Goal: Navigation & Orientation: Find specific page/section

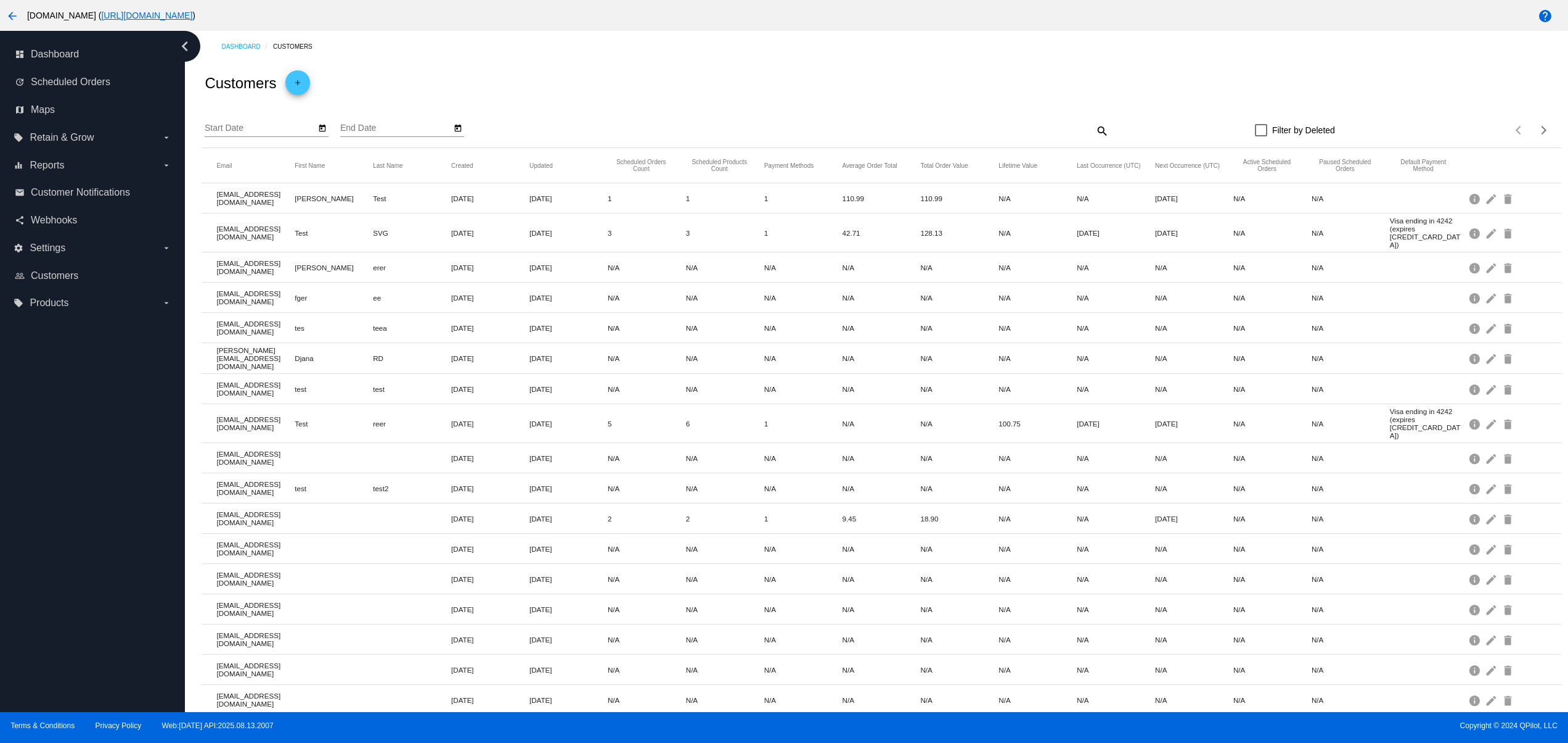
click at [45, 595] on div "dashboard Dashboard update Scheduled Orders map Maps local_offer Retain & Grow …" at bounding box center [93, 372] width 185 height 681
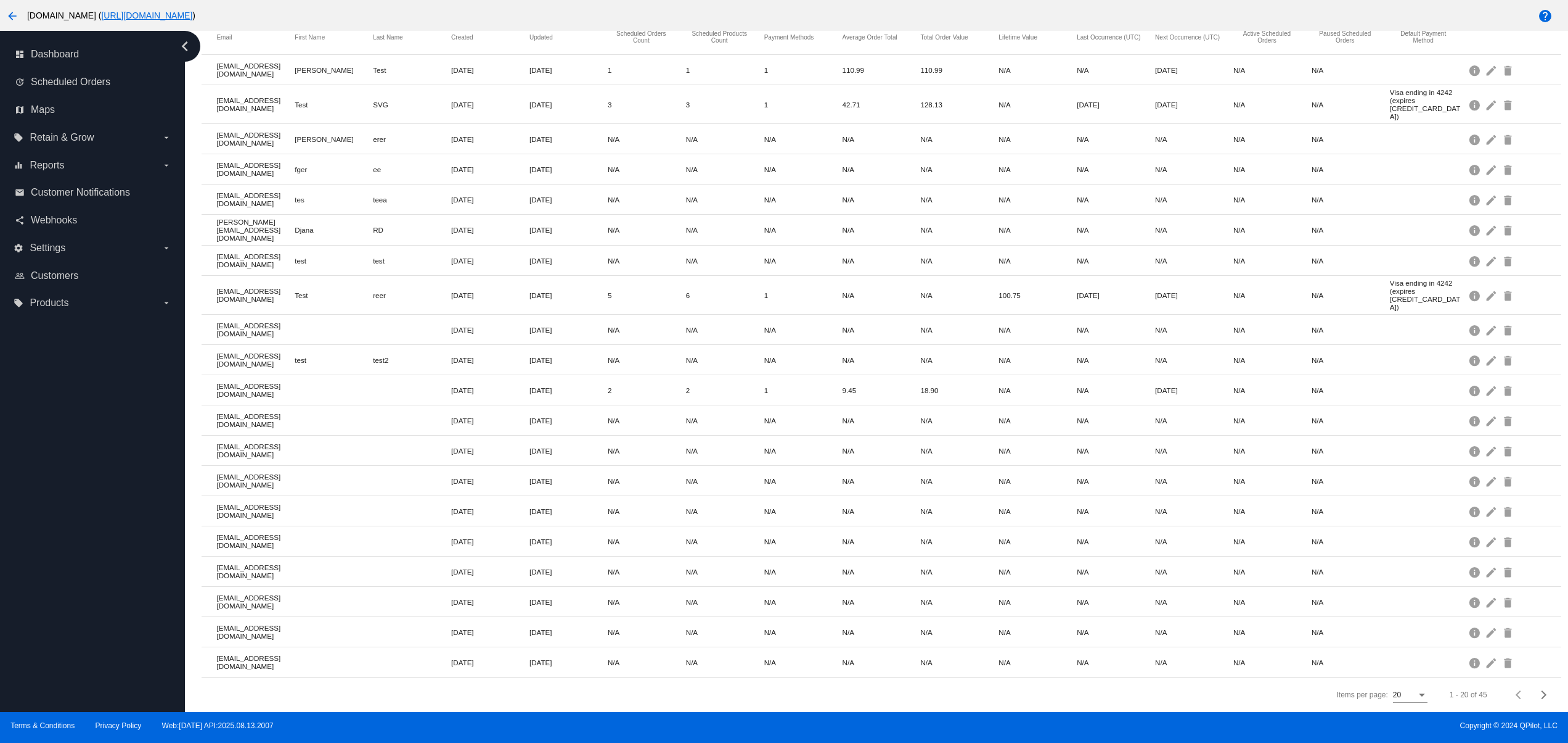
click at [50, 528] on div "dashboard Dashboard update Scheduled Orders map Maps local_offer Retain & Grow …" at bounding box center [93, 372] width 185 height 681
click at [60, 425] on div "dashboard Dashboard update Scheduled Orders map Maps local_offer Retain & Grow …" at bounding box center [93, 372] width 185 height 681
click at [97, 647] on div "dashboard Dashboard update Scheduled Orders map Maps local_offer Retain & Grow …" at bounding box center [93, 372] width 185 height 681
click at [99, 619] on div "dashboard Dashboard update Scheduled Orders map Maps local_offer Retain & Grow …" at bounding box center [93, 372] width 185 height 681
click at [100, 573] on div "dashboard Dashboard update Scheduled Orders map Maps local_offer Retain & Grow …" at bounding box center [93, 372] width 185 height 681
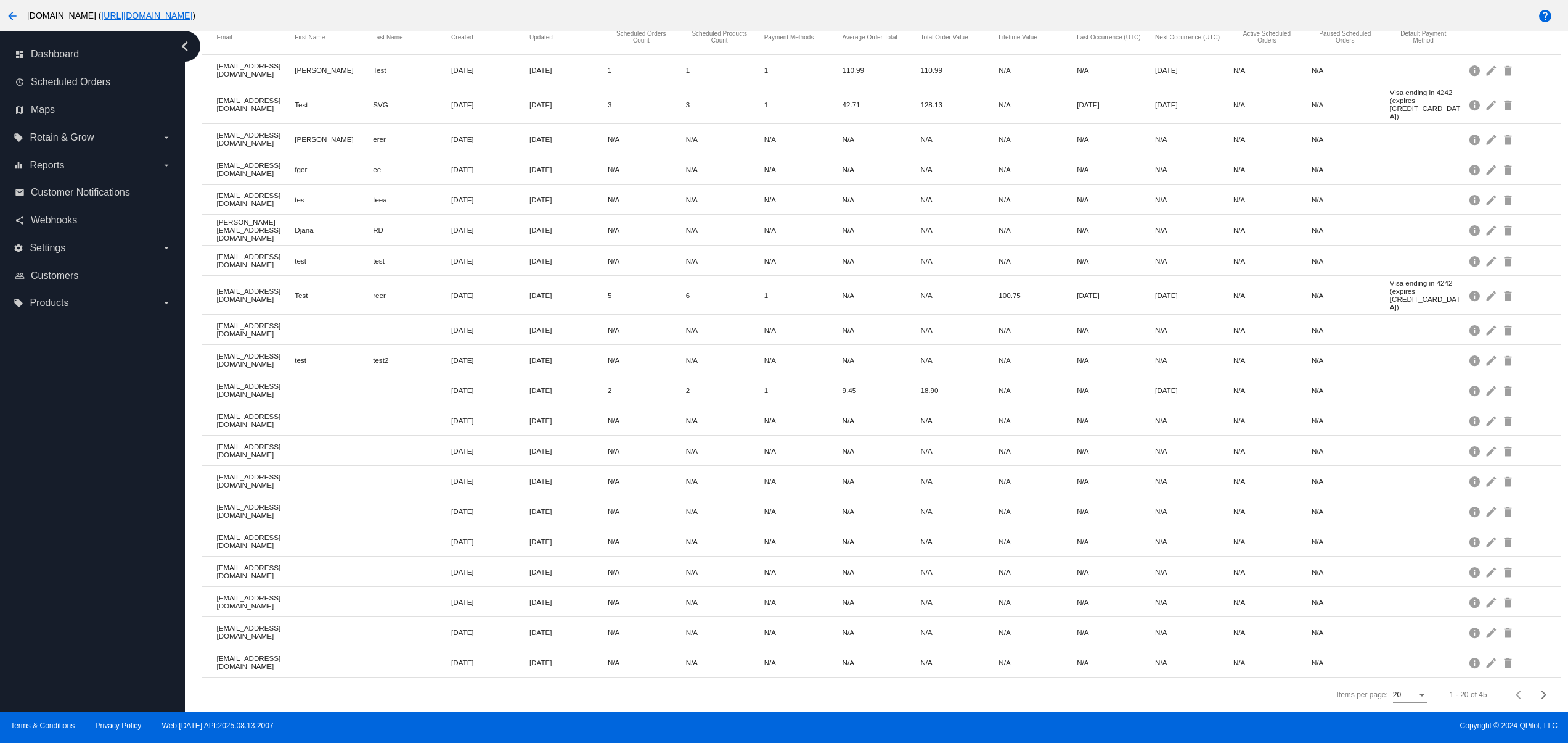
click at [65, 653] on div "dashboard Dashboard update Scheduled Orders map Maps local_offer Retain & Grow …" at bounding box center [93, 372] width 185 height 681
drag, startPoint x: 59, startPoint y: 629, endPoint x: 54, endPoint y: 573, distance: 56.2
click at [59, 625] on div "dashboard Dashboard update Scheduled Orders map Maps local_offer Retain & Grow …" at bounding box center [93, 372] width 185 height 681
click at [54, 573] on div "dashboard Dashboard update Scheduled Orders map Maps local_offer Retain & Grow …" at bounding box center [93, 372] width 185 height 681
click at [52, 530] on div "dashboard Dashboard update Scheduled Orders map Maps local_offer Retain & Grow …" at bounding box center [93, 372] width 185 height 681
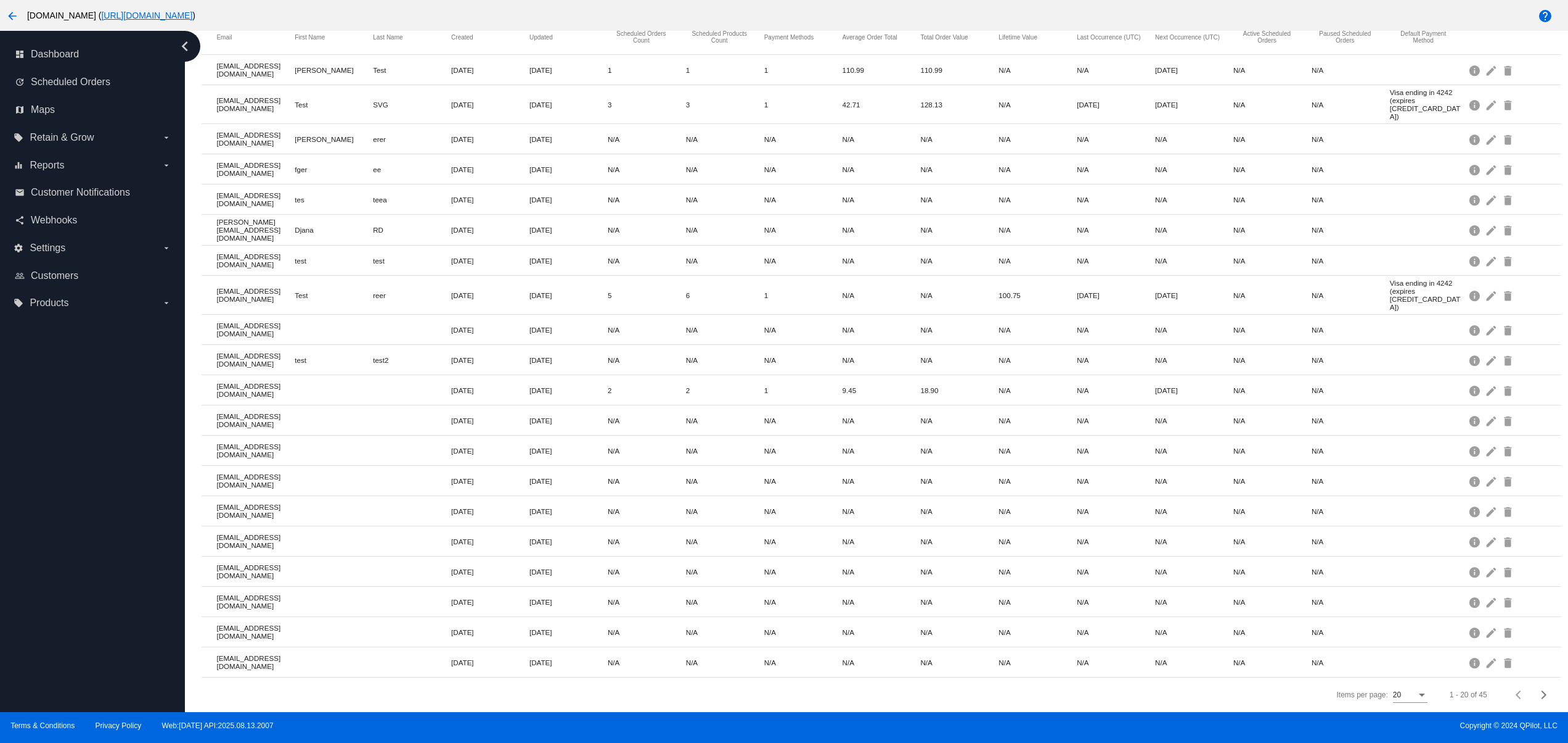
drag, startPoint x: 52, startPoint y: 456, endPoint x: 58, endPoint y: 418, distance: 38.5
click at [52, 454] on div "dashboard Dashboard update Scheduled Orders map Maps local_offer Retain & Grow …" at bounding box center [93, 372] width 185 height 681
click at [58, 418] on div "dashboard Dashboard update Scheduled Orders map Maps local_offer Retain & Grow …" at bounding box center [93, 372] width 185 height 681
click at [35, 583] on div "dashboard Dashboard update Scheduled Orders map Maps local_offer Retain & Grow …" at bounding box center [93, 372] width 185 height 681
click at [47, 543] on div "dashboard Dashboard update Scheduled Orders map Maps local_offer Retain & Grow …" at bounding box center [93, 372] width 185 height 681
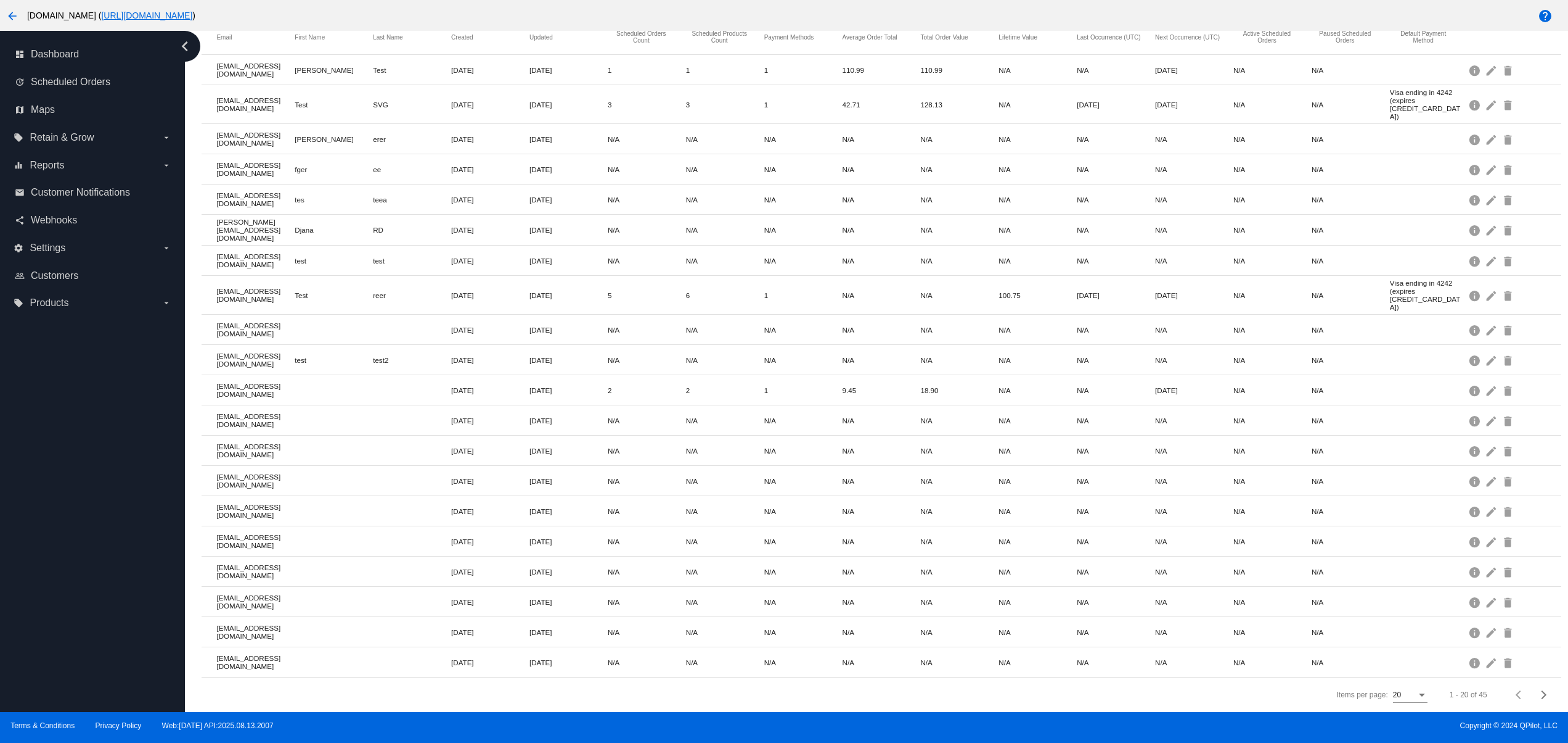
click at [55, 491] on div "dashboard Dashboard update Scheduled Orders map Maps local_offer Retain & Grow …" at bounding box center [93, 372] width 185 height 681
click at [97, 599] on div "dashboard Dashboard update Scheduled Orders map Maps local_offer Retain & Grow …" at bounding box center [93, 372] width 185 height 681
click at [97, 587] on div "dashboard Dashboard update Scheduled Orders map Maps local_offer Retain & Grow …" at bounding box center [93, 372] width 185 height 681
click at [93, 553] on div "dashboard Dashboard update Scheduled Orders map Maps local_offer Retain & Grow …" at bounding box center [93, 372] width 185 height 681
click at [87, 518] on div "dashboard Dashboard update Scheduled Orders map Maps local_offer Retain & Grow …" at bounding box center [93, 372] width 185 height 681
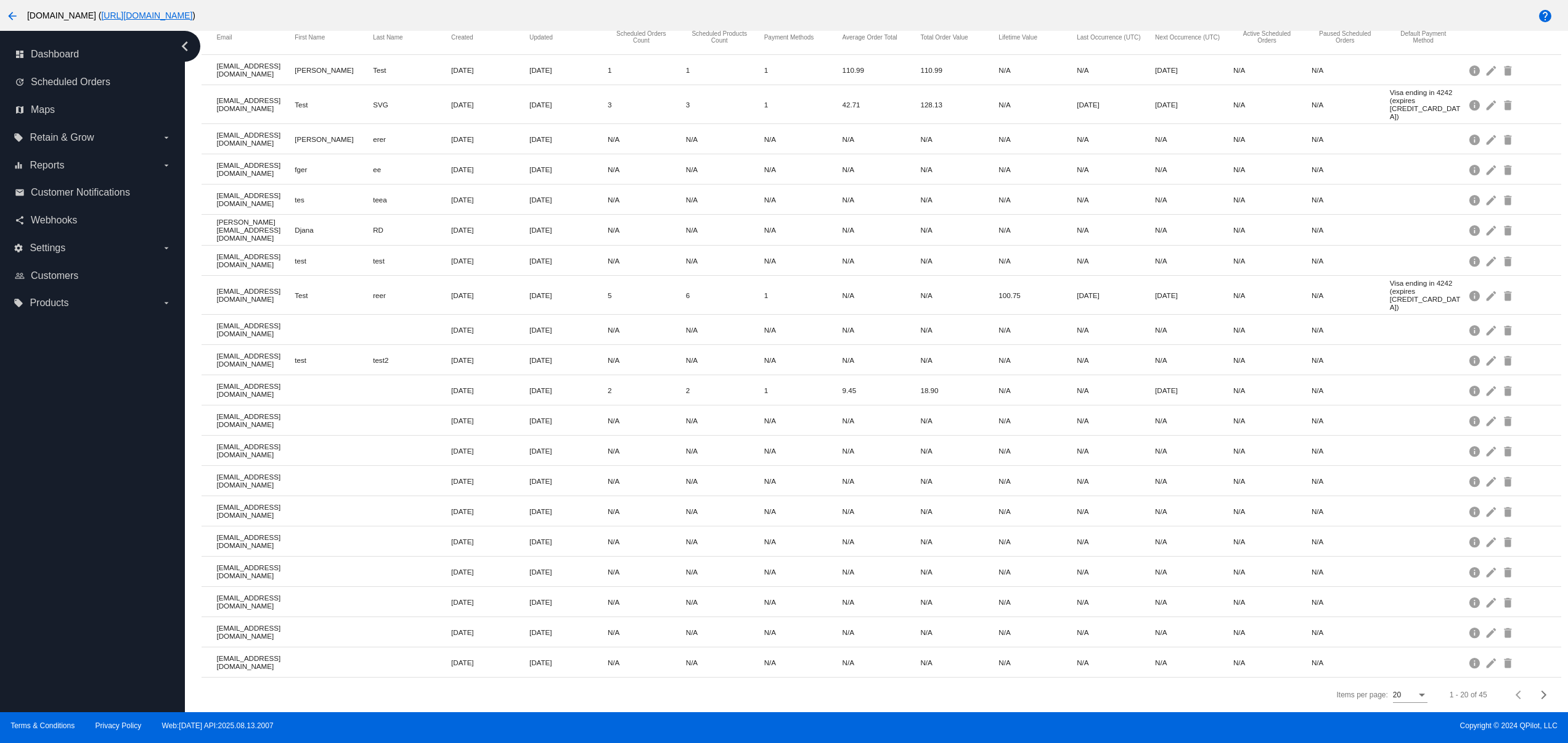
click at [50, 630] on div "dashboard Dashboard update Scheduled Orders map Maps local_offer Retain & Grow …" at bounding box center [93, 372] width 185 height 681
click at [42, 600] on div "dashboard Dashboard update Scheduled Orders map Maps local_offer Retain & Grow …" at bounding box center [93, 372] width 185 height 681
click at [42, 567] on div "dashboard Dashboard update Scheduled Orders map Maps local_offer Retain & Grow …" at bounding box center [93, 372] width 185 height 681
click at [42, 513] on div "dashboard Dashboard update Scheduled Orders map Maps local_offer Retain & Grow …" at bounding box center [93, 372] width 185 height 681
click at [42, 491] on div "dashboard Dashboard update Scheduled Orders map Maps local_offer Retain & Grow …" at bounding box center [93, 372] width 185 height 681
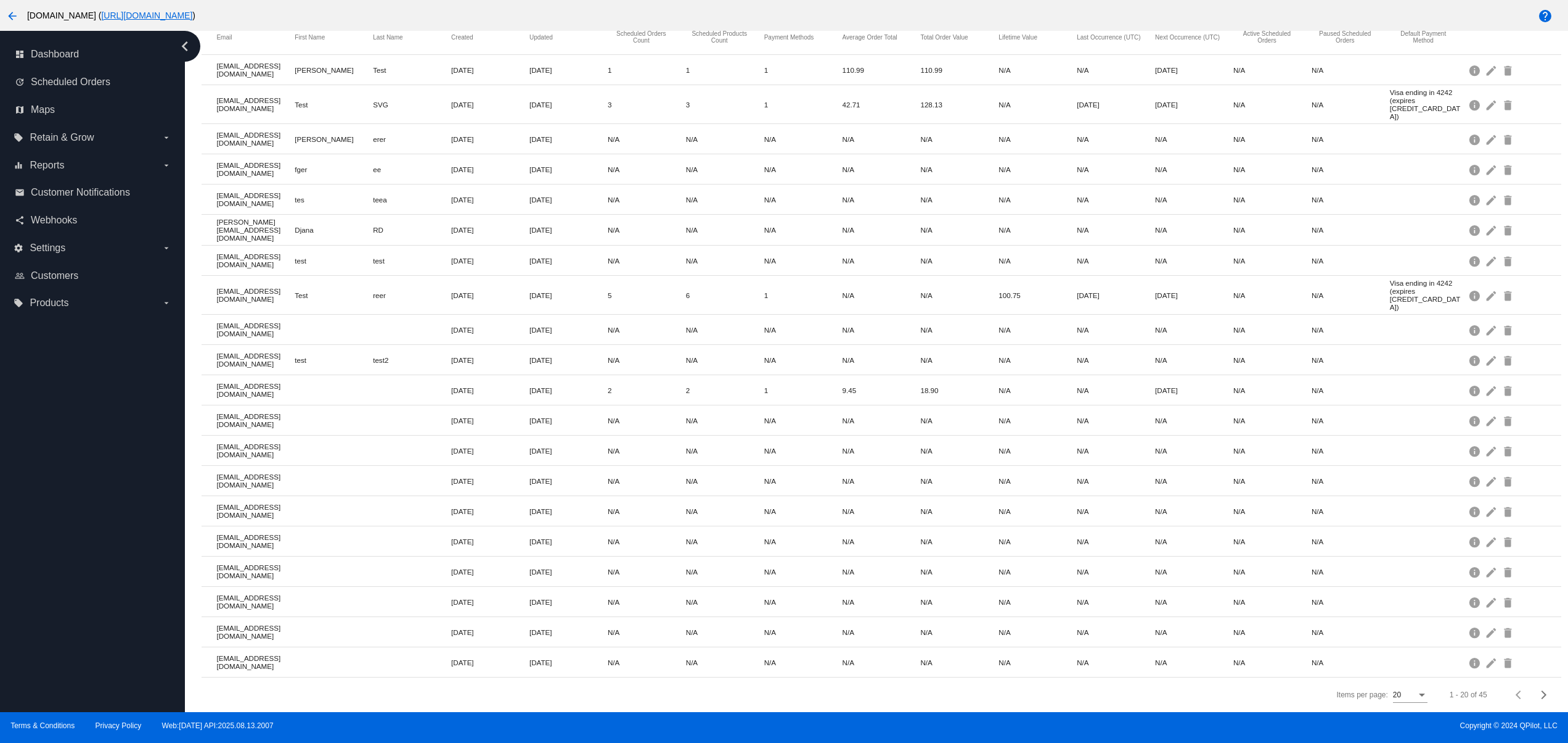
click at [90, 660] on div "dashboard Dashboard update Scheduled Orders map Maps local_offer Retain & Grow …" at bounding box center [93, 372] width 185 height 681
click at [86, 580] on div "dashboard Dashboard update Scheduled Orders map Maps local_offer Retain & Grow …" at bounding box center [93, 372] width 185 height 681
drag, startPoint x: 86, startPoint y: 541, endPoint x: 86, endPoint y: 474, distance: 67.0
click at [86, 538] on div "dashboard Dashboard update Scheduled Orders map Maps local_offer Retain & Grow …" at bounding box center [93, 372] width 185 height 681
click at [86, 474] on div "dashboard Dashboard update Scheduled Orders map Maps local_offer Retain & Grow …" at bounding box center [93, 372] width 185 height 681
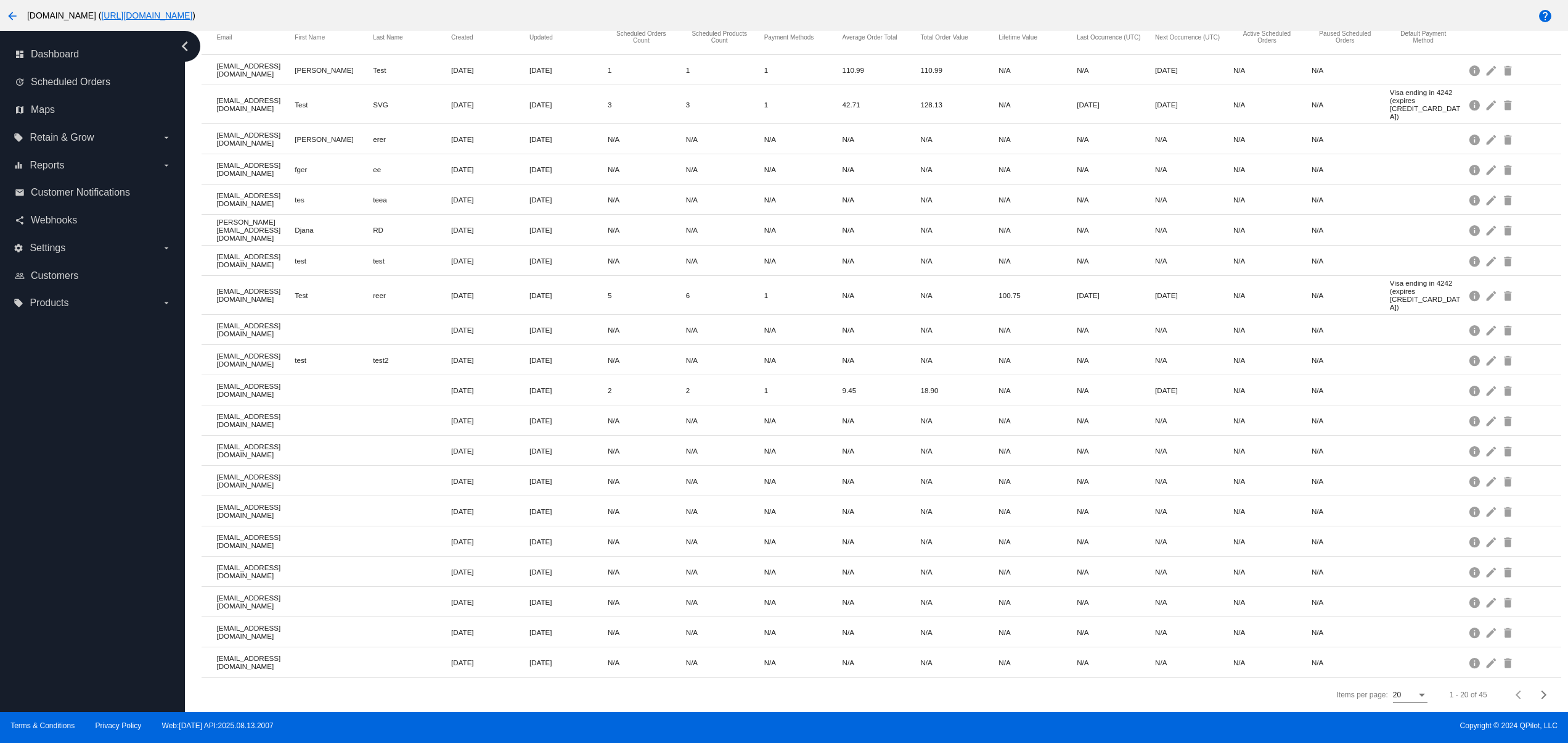
click at [134, 655] on div "dashboard Dashboard update Scheduled Orders map Maps local_offer Retain & Grow …" at bounding box center [93, 372] width 185 height 681
drag, startPoint x: 146, startPoint y: 600, endPoint x: 146, endPoint y: 541, distance: 59.0
click at [146, 597] on div "dashboard Dashboard update Scheduled Orders map Maps local_offer Retain & Grow …" at bounding box center [93, 372] width 185 height 681
click at [146, 541] on div "dashboard Dashboard update Scheduled Orders map Maps local_offer Retain & Grow …" at bounding box center [93, 372] width 185 height 681
click at [60, 506] on div "dashboard Dashboard update Scheduled Orders map Maps local_offer Retain & Grow …" at bounding box center [93, 372] width 185 height 681
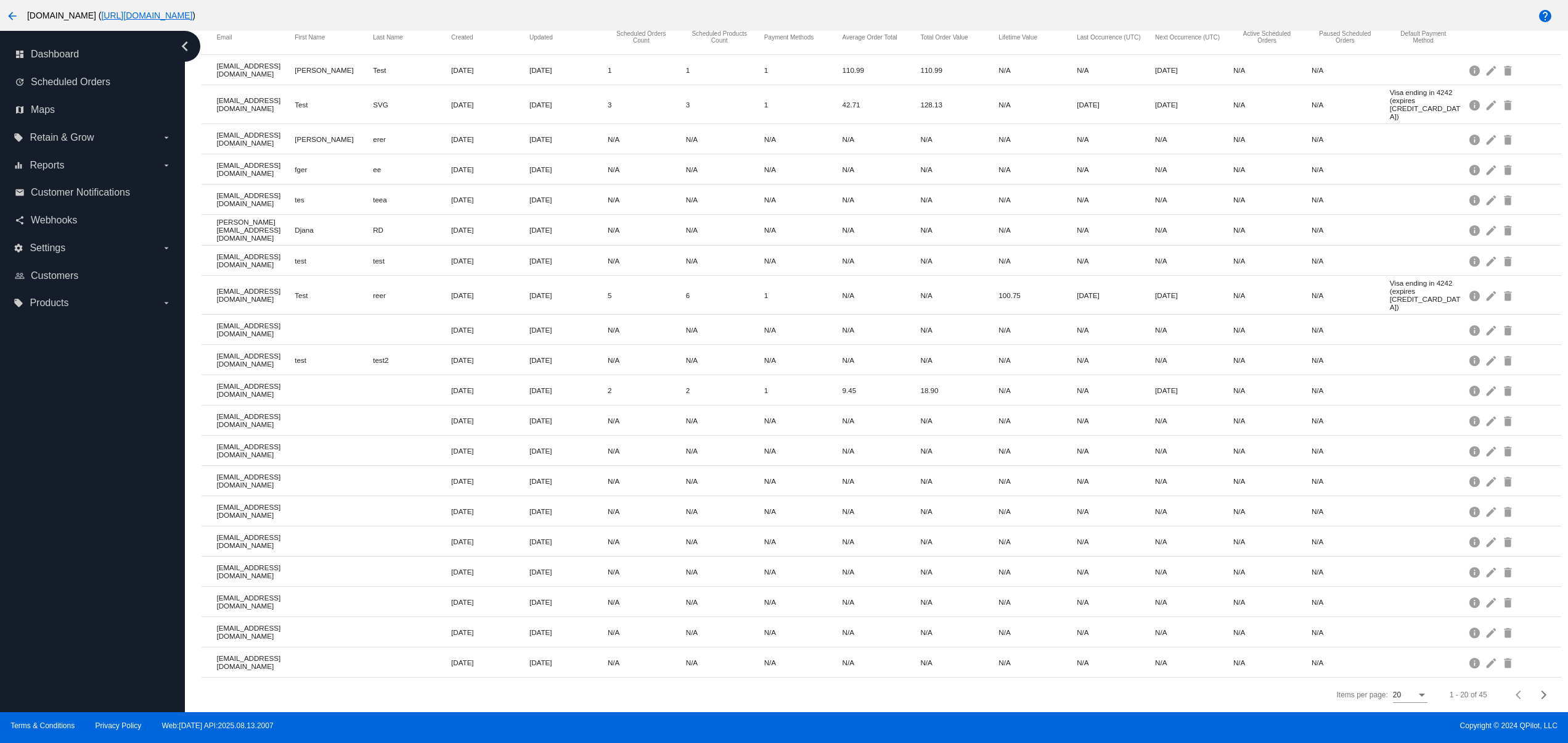
click at [49, 615] on div "dashboard Dashboard update Scheduled Orders map Maps local_offer Retain & Grow …" at bounding box center [93, 372] width 185 height 681
click at [43, 588] on div "dashboard Dashboard update Scheduled Orders map Maps local_offer Retain & Grow …" at bounding box center [93, 372] width 185 height 681
click at [42, 543] on div "dashboard Dashboard update Scheduled Orders map Maps local_offer Retain & Grow …" at bounding box center [93, 372] width 185 height 681
click at [85, 631] on div "dashboard Dashboard update Scheduled Orders map Maps local_offer Retain & Grow …" at bounding box center [93, 372] width 185 height 681
click at [85, 612] on div "dashboard Dashboard update Scheduled Orders map Maps local_offer Retain & Grow …" at bounding box center [93, 372] width 185 height 681
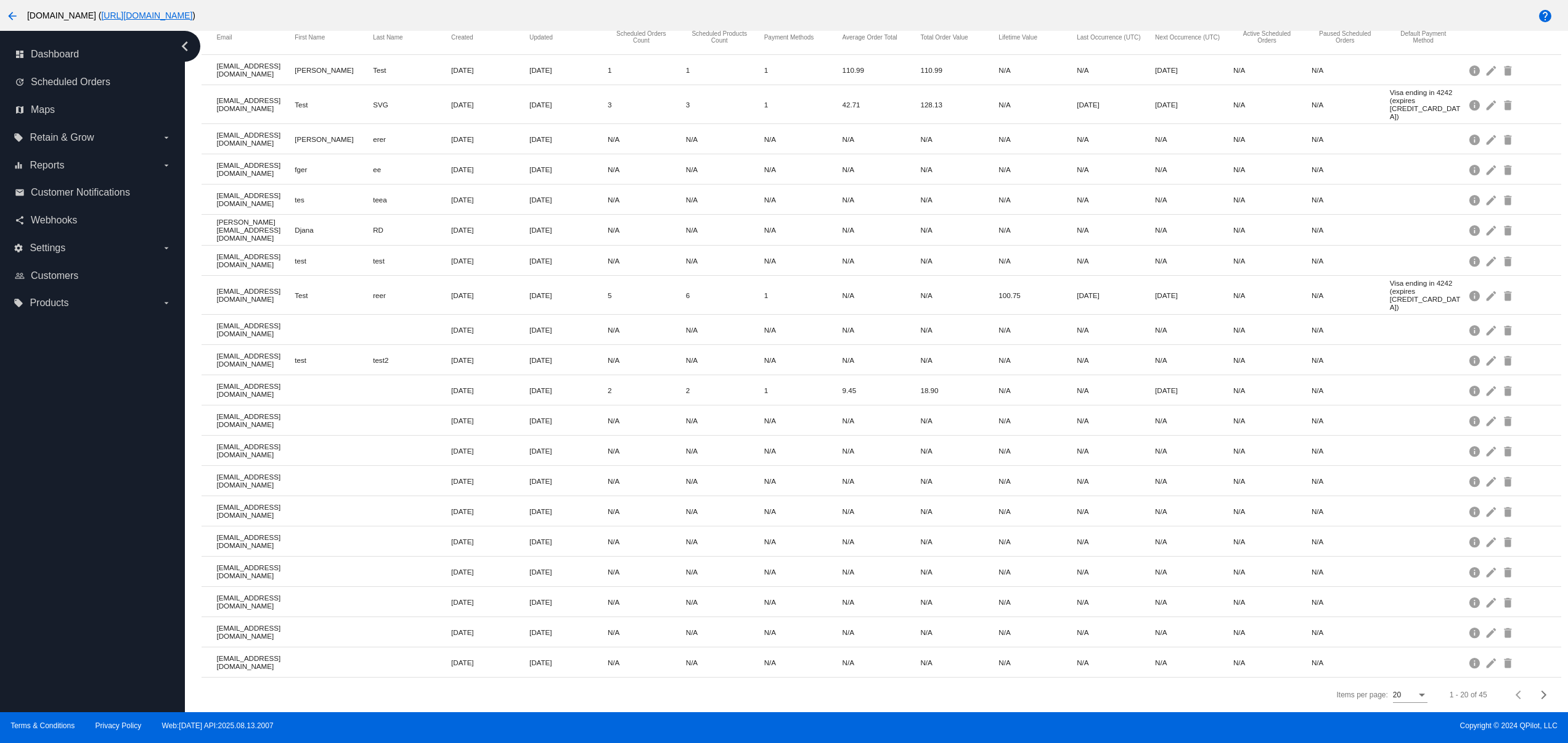
click at [85, 578] on div "dashboard Dashboard update Scheduled Orders map Maps local_offer Retain & Grow …" at bounding box center [93, 372] width 185 height 681
click at [90, 625] on div "dashboard Dashboard update Scheduled Orders map Maps local_offer Retain & Grow …" at bounding box center [93, 372] width 185 height 681
click at [69, 581] on div "dashboard Dashboard update Scheduled Orders map Maps local_offer Retain & Grow …" at bounding box center [93, 372] width 185 height 681
click at [59, 541] on div "dashboard Dashboard update Scheduled Orders map Maps local_offer Retain & Grow …" at bounding box center [93, 372] width 185 height 681
click at [53, 503] on div "dashboard Dashboard update Scheduled Orders map Maps local_offer Retain & Grow …" at bounding box center [93, 372] width 185 height 681
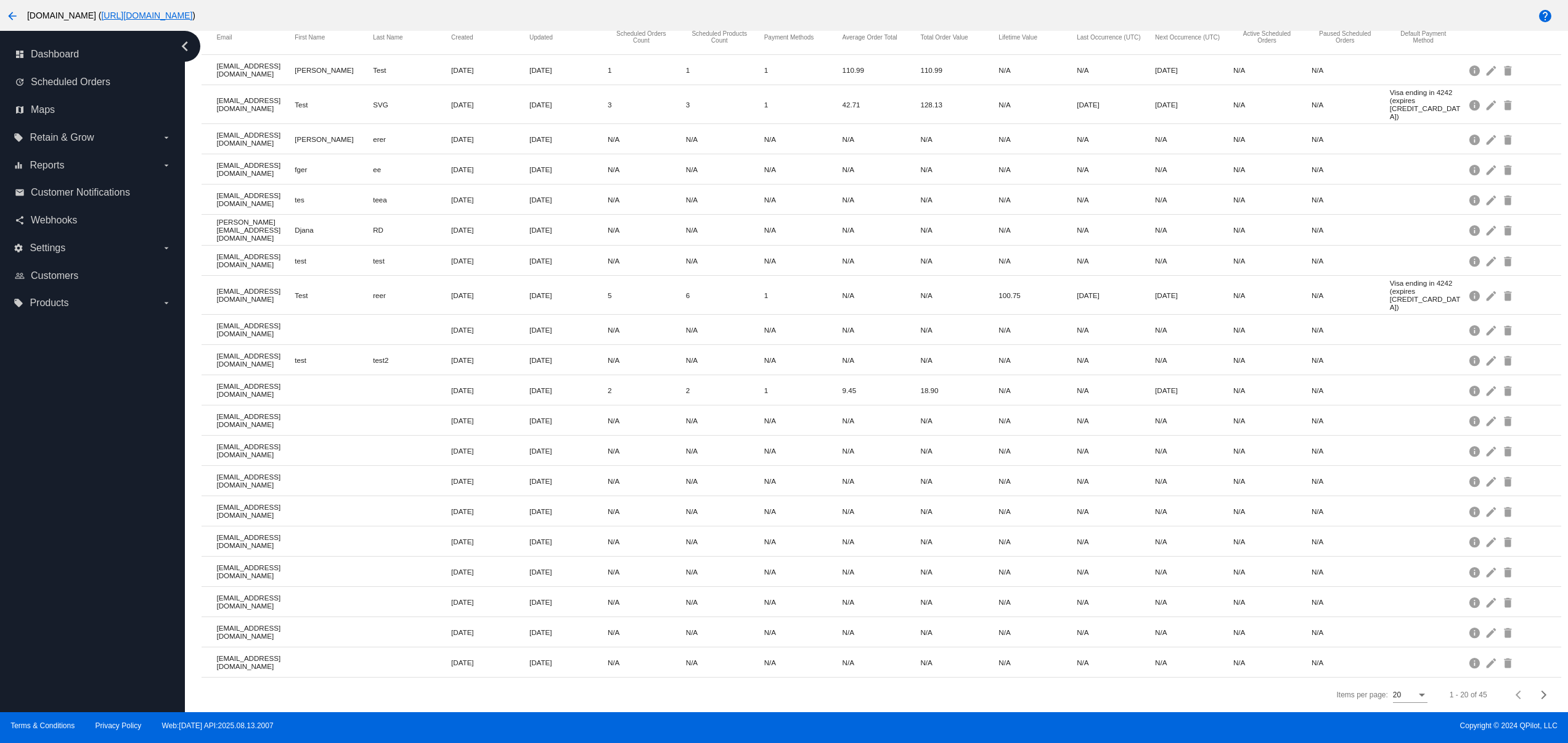
click at [53, 445] on div "dashboard Dashboard update Scheduled Orders map Maps local_offer Retain & Grow …" at bounding box center [93, 372] width 185 height 681
click at [122, 589] on div "dashboard Dashboard update Scheduled Orders map Maps local_offer Retain & Grow …" at bounding box center [93, 372] width 185 height 681
click at [116, 548] on div "dashboard Dashboard update Scheduled Orders map Maps local_offer Retain & Grow …" at bounding box center [93, 372] width 185 height 681
click at [111, 521] on div "dashboard Dashboard update Scheduled Orders map Maps local_offer Retain & Grow …" at bounding box center [93, 372] width 185 height 681
drag, startPoint x: 69, startPoint y: 462, endPoint x: 47, endPoint y: 432, distance: 37.2
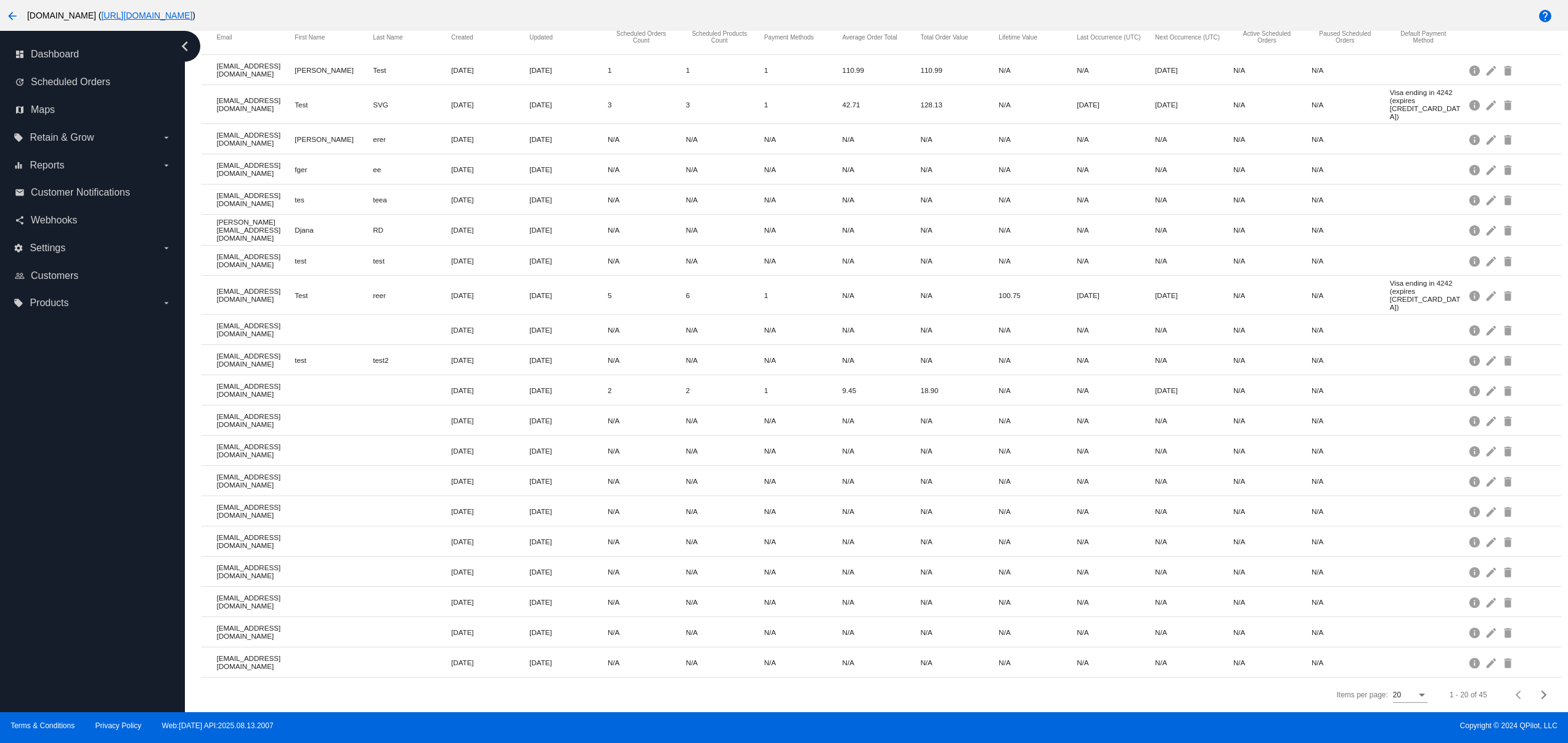
click at [67, 460] on div "dashboard Dashboard update Scheduled Orders map Maps local_offer Retain & Grow …" at bounding box center [93, 372] width 185 height 681
click at [47, 432] on div "dashboard Dashboard update Scheduled Orders map Maps local_offer Retain & Grow …" at bounding box center [93, 372] width 185 height 681
click at [33, 403] on div "dashboard Dashboard update Scheduled Orders map Maps local_offer Retain & Grow …" at bounding box center [93, 372] width 185 height 681
click at [45, 536] on div "dashboard Dashboard update Scheduled Orders map Maps local_offer Retain & Grow …" at bounding box center [93, 372] width 185 height 681
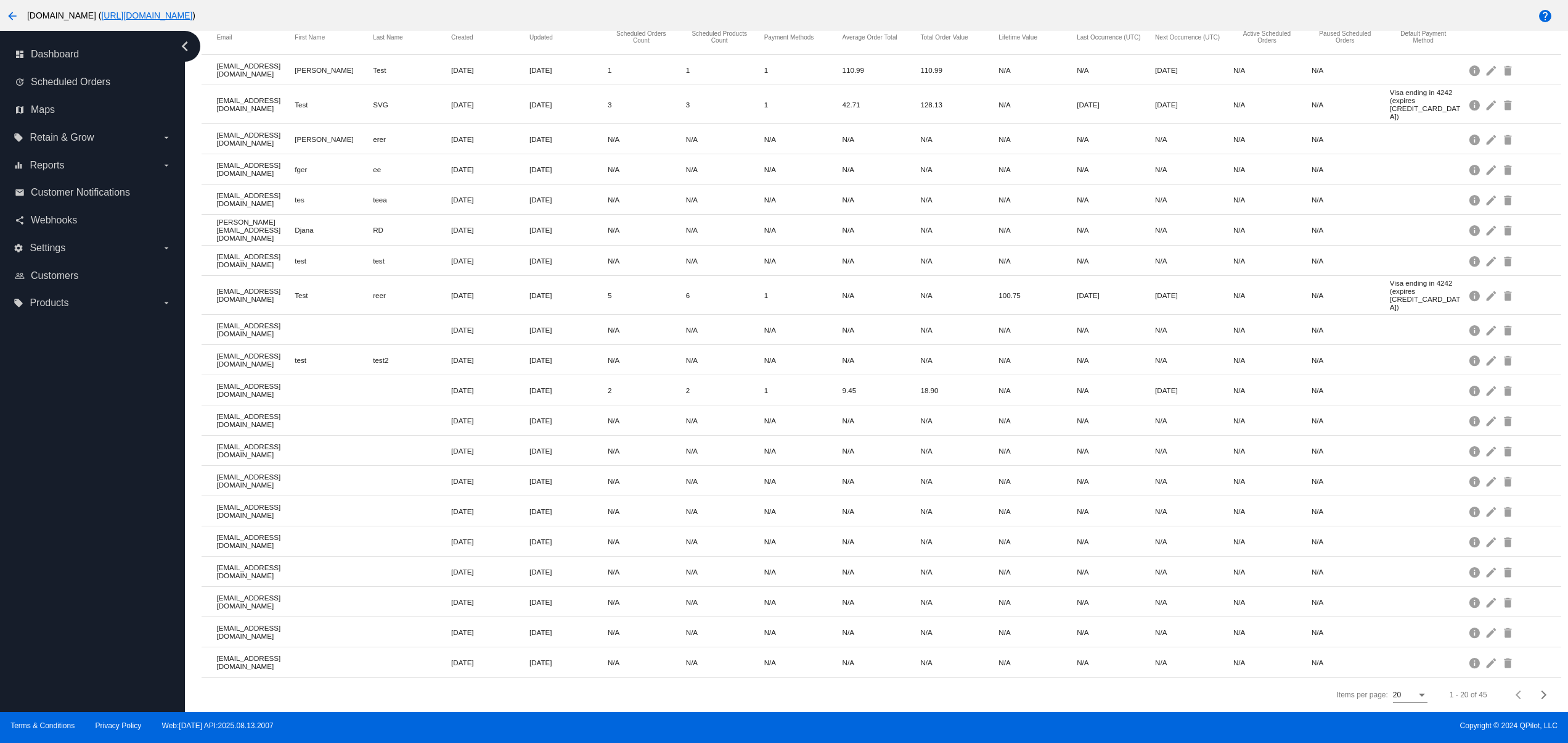
click at [35, 503] on div "dashboard Dashboard update Scheduled Orders map Maps local_offer Retain & Grow …" at bounding box center [93, 372] width 185 height 681
click at [28, 462] on div "dashboard Dashboard update Scheduled Orders map Maps local_offer Retain & Grow …" at bounding box center [93, 372] width 185 height 681
click at [45, 417] on div "dashboard Dashboard update Scheduled Orders map Maps local_offer Retain & Grow …" at bounding box center [93, 372] width 185 height 681
click at [89, 618] on div "dashboard Dashboard update Scheduled Orders map Maps local_offer Retain & Grow …" at bounding box center [93, 372] width 185 height 681
click at [92, 556] on div "dashboard Dashboard update Scheduled Orders map Maps local_offer Retain & Grow …" at bounding box center [93, 372] width 185 height 681
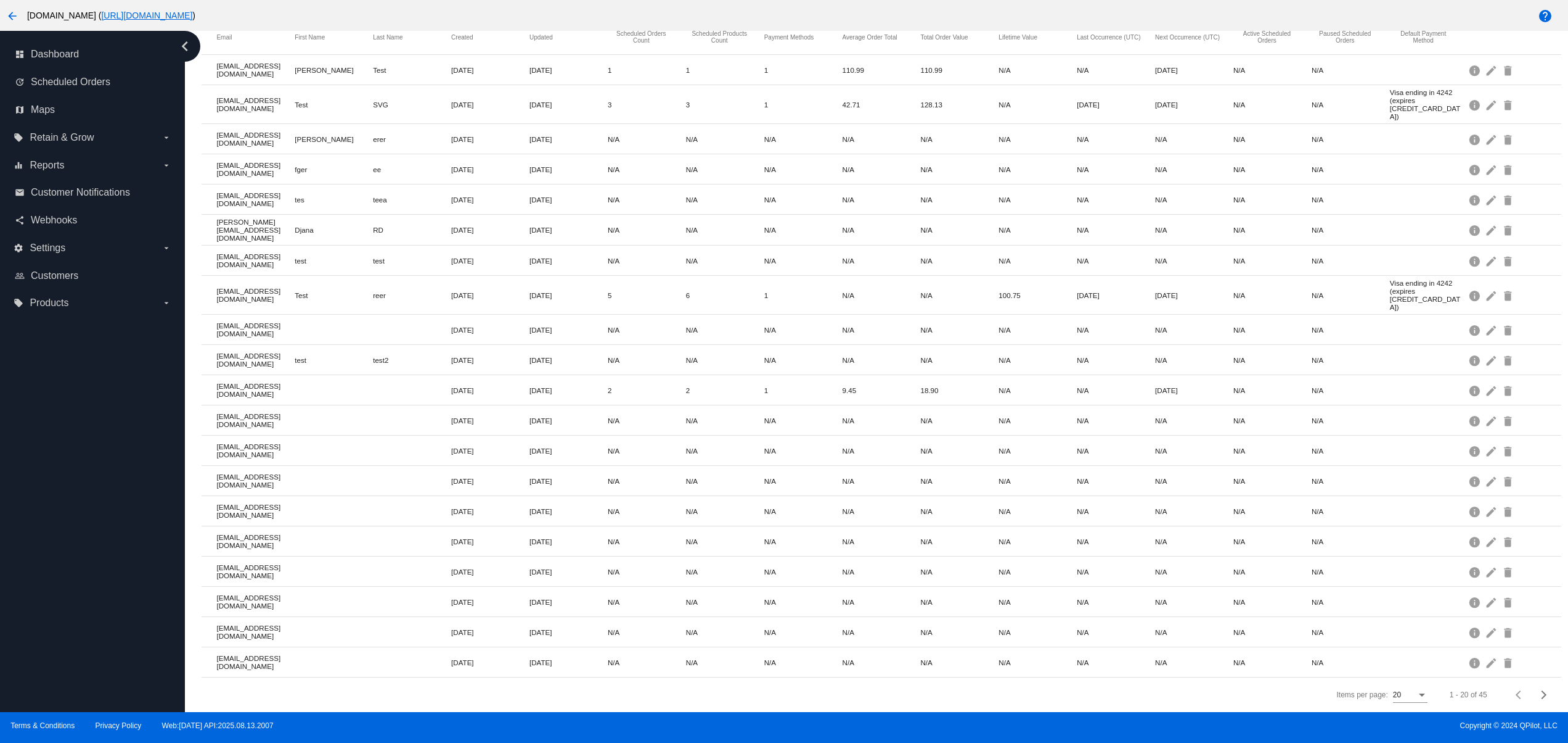
click at [94, 509] on div "dashboard Dashboard update Scheduled Orders map Maps local_offer Retain & Grow …" at bounding box center [93, 372] width 185 height 681
click at [93, 478] on div "dashboard Dashboard update Scheduled Orders map Maps local_offer Retain & Grow …" at bounding box center [93, 372] width 185 height 681
click at [89, 459] on div "dashboard Dashboard update Scheduled Orders map Maps local_offer Retain & Grow …" at bounding box center [93, 372] width 185 height 681
click at [65, 564] on div "dashboard Dashboard update Scheduled Orders map Maps local_offer Retain & Grow …" at bounding box center [93, 372] width 185 height 681
click at [25, 545] on div "dashboard Dashboard update Scheduled Orders map Maps local_offer Retain & Grow …" at bounding box center [93, 372] width 185 height 681
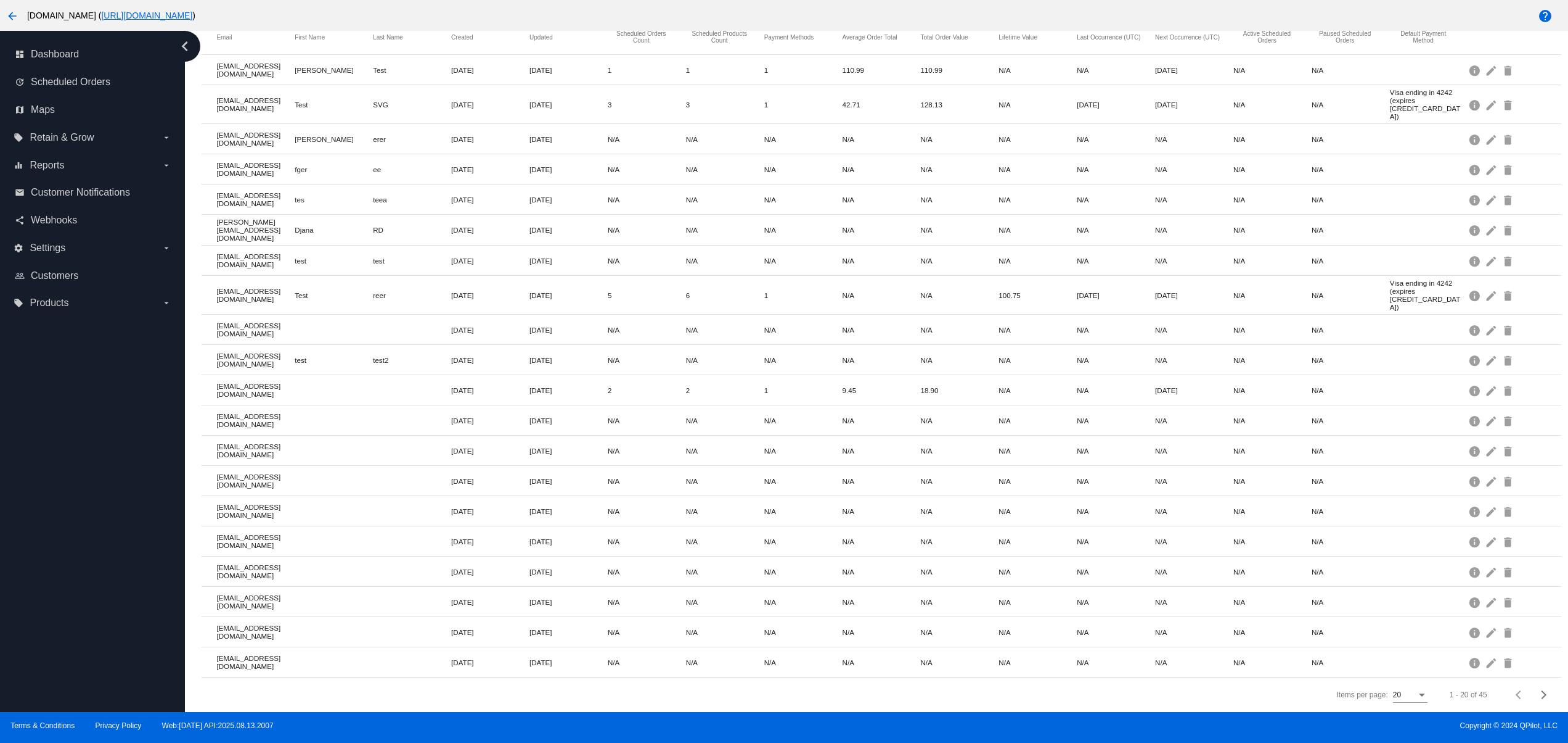
click at [22, 506] on div "dashboard Dashboard update Scheduled Orders map Maps local_offer Retain & Grow …" at bounding box center [93, 372] width 185 height 681
